Goal: Information Seeking & Learning: Learn about a topic

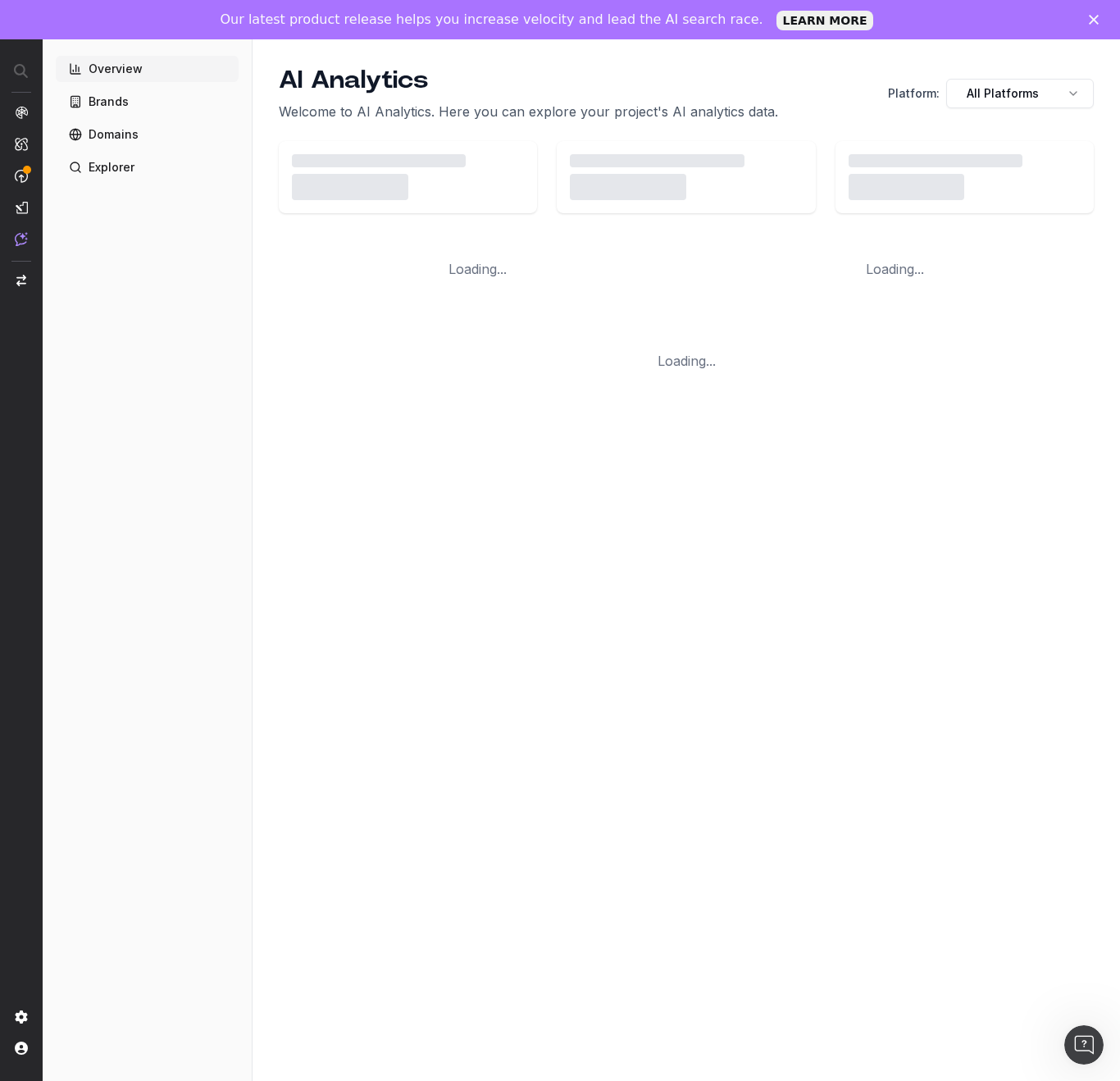
drag, startPoint x: 259, startPoint y: 352, endPoint x: 294, endPoint y: 301, distance: 61.9
click at [261, 353] on div "AI Analytics Welcome to AI Analytics. Here you can explore your project's AI an…" at bounding box center [687, 231] width 868 height 384
click at [1105, 22] on div "Fermer" at bounding box center [1097, 20] width 17 height 10
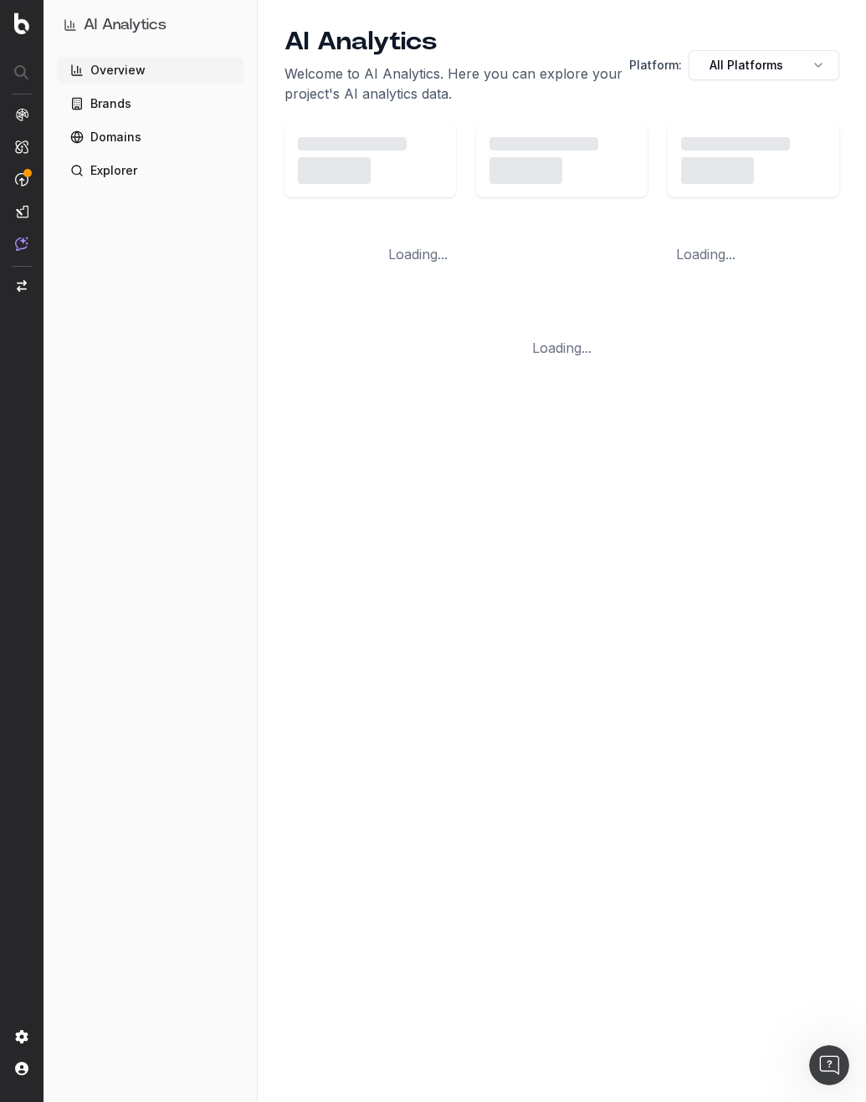
click at [300, 790] on div "AI Analytics Welcome to AI Analytics. Here you can explore your project's AI an…" at bounding box center [562, 551] width 608 height 1102
